Goal: Task Accomplishment & Management: Complete application form

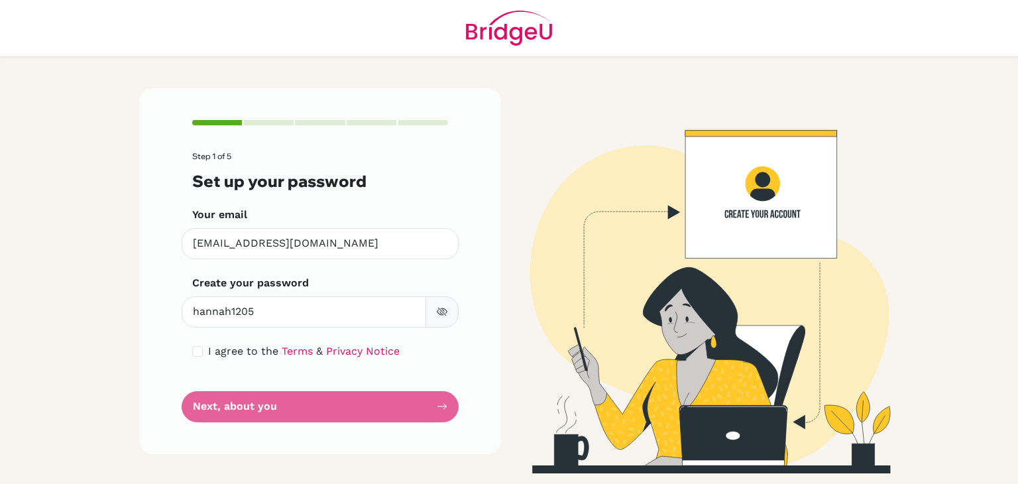
click at [264, 404] on form "Step 1 of 5 Set up your password Your email [EMAIL_ADDRESS][DOMAIN_NAME] Invali…" at bounding box center [320, 287] width 256 height 270
click at [223, 402] on form "Step 1 of 5 Set up your password Your email [EMAIL_ADDRESS][DOMAIN_NAME] Invali…" at bounding box center [320, 287] width 256 height 270
click at [443, 407] on form "Step 1 of 5 Set up your password Your email [EMAIL_ADDRESS][DOMAIN_NAME] Invali…" at bounding box center [320, 287] width 256 height 270
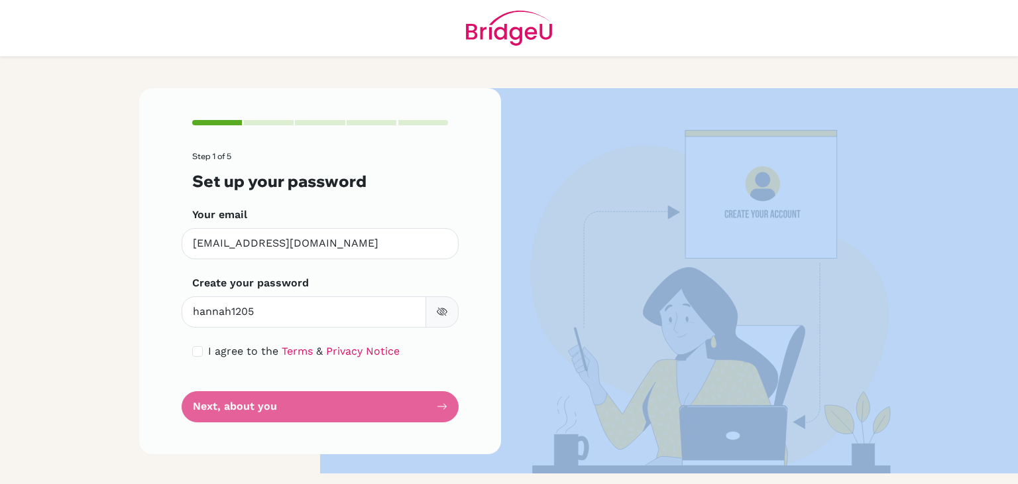
click at [443, 407] on form "Step 1 of 5 Set up your password Your email [EMAIL_ADDRESS][DOMAIN_NAME] Invali…" at bounding box center [320, 287] width 256 height 270
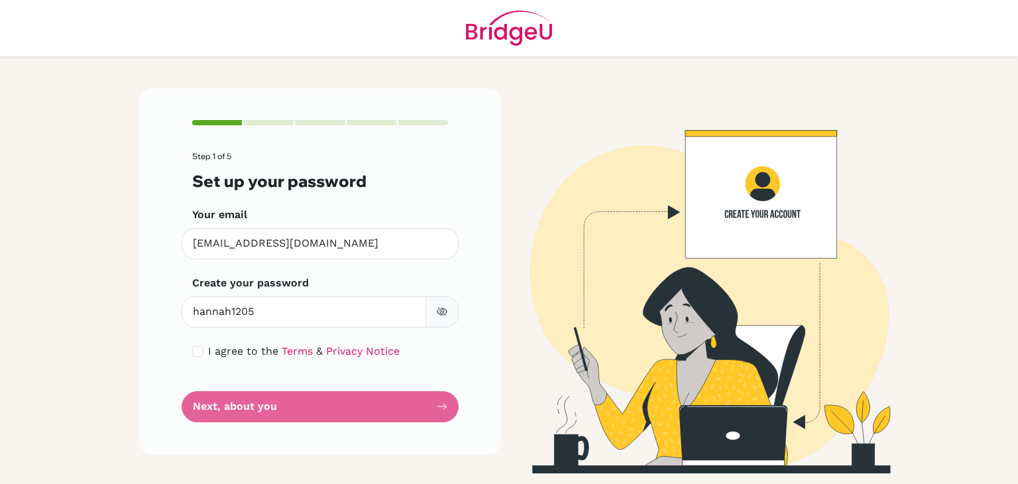
click at [370, 404] on form "Step 1 of 5 Set up your password Your email [EMAIL_ADDRESS][DOMAIN_NAME] Invali…" at bounding box center [320, 287] width 256 height 270
click at [443, 315] on icon "button" at bounding box center [442, 311] width 11 height 11
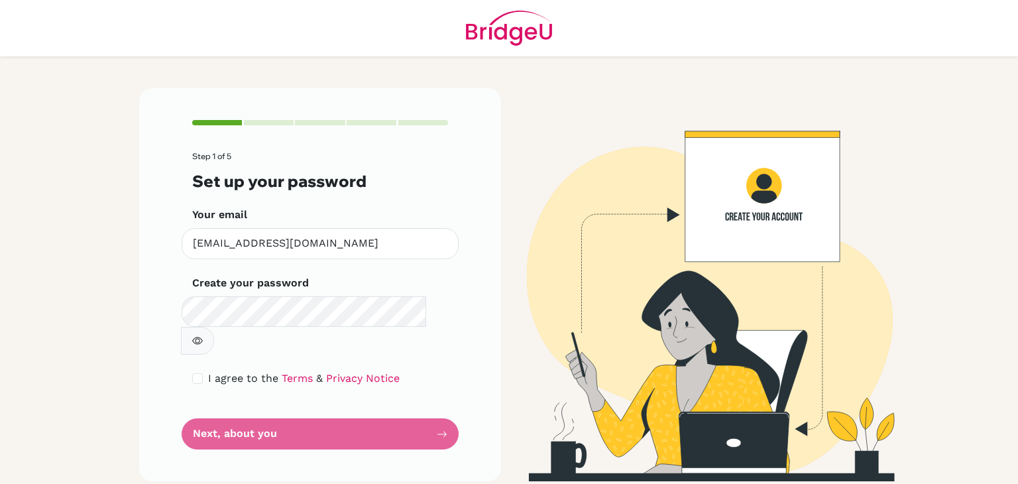
click at [339, 408] on form "Step 1 of 5 Set up your password Your email [EMAIL_ADDRESS][DOMAIN_NAME] Invali…" at bounding box center [320, 301] width 256 height 298
click at [341, 402] on form "Step 1 of 5 Set up your password Your email [EMAIL_ADDRESS][DOMAIN_NAME] Invali…" at bounding box center [320, 301] width 256 height 298
click at [413, 409] on form "Step 1 of 5 Set up your password Your email [EMAIL_ADDRESS][DOMAIN_NAME] Invali…" at bounding box center [320, 301] width 256 height 298
